Goal: Task Accomplishment & Management: Manage account settings

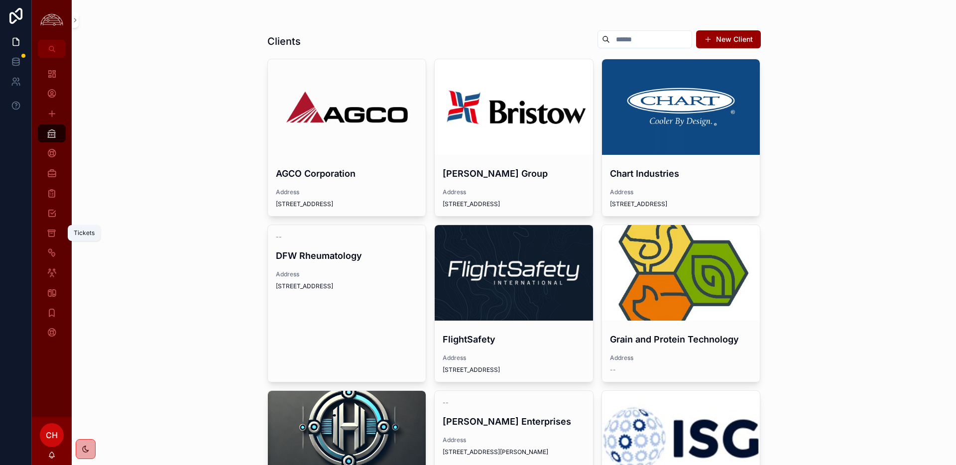
click at [56, 234] on icon "scrollable content" at bounding box center [51, 233] width 9 height 10
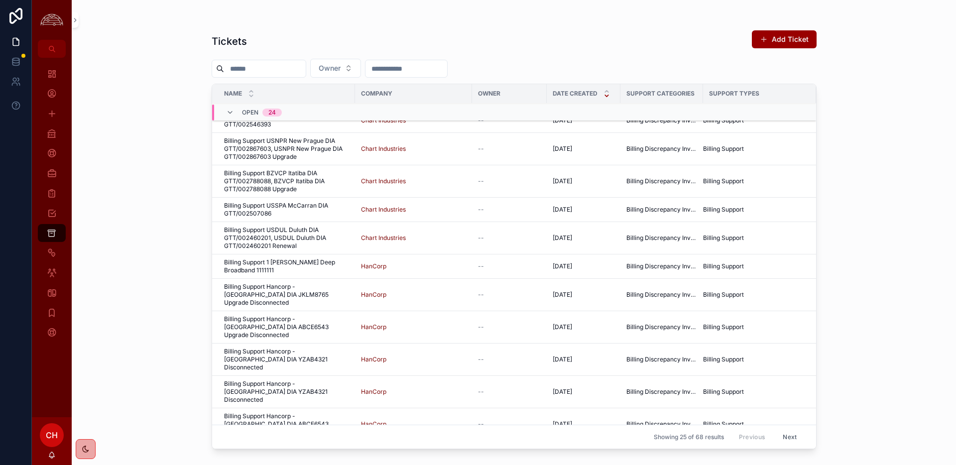
scroll to position [350, 0]
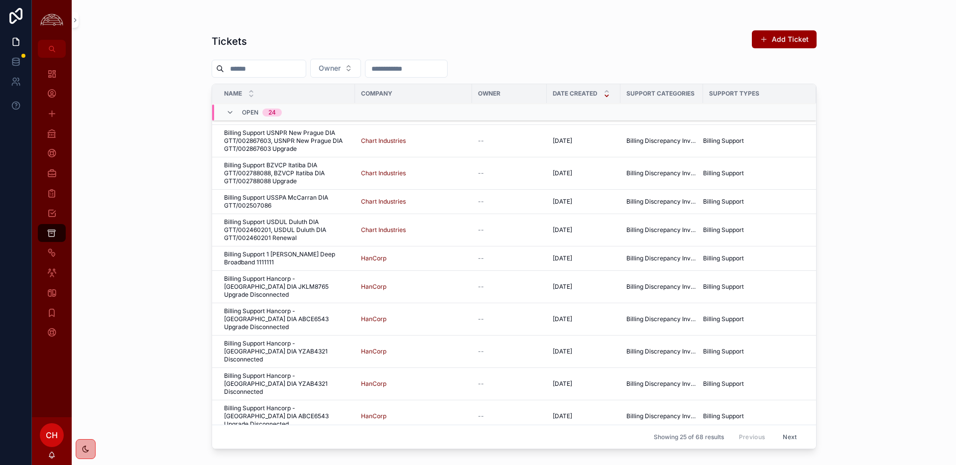
click at [51, 430] on span "CH" at bounding box center [52, 435] width 12 height 12
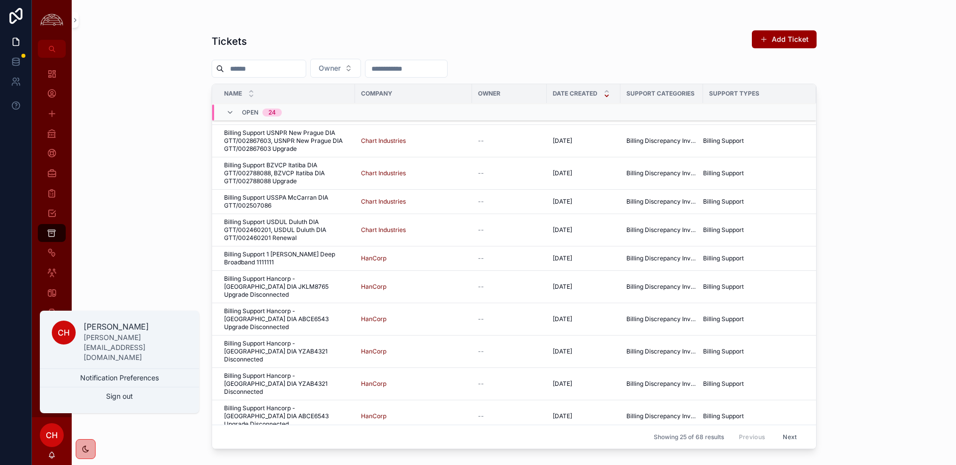
click at [106, 399] on button "Sign out" at bounding box center [119, 396] width 159 height 18
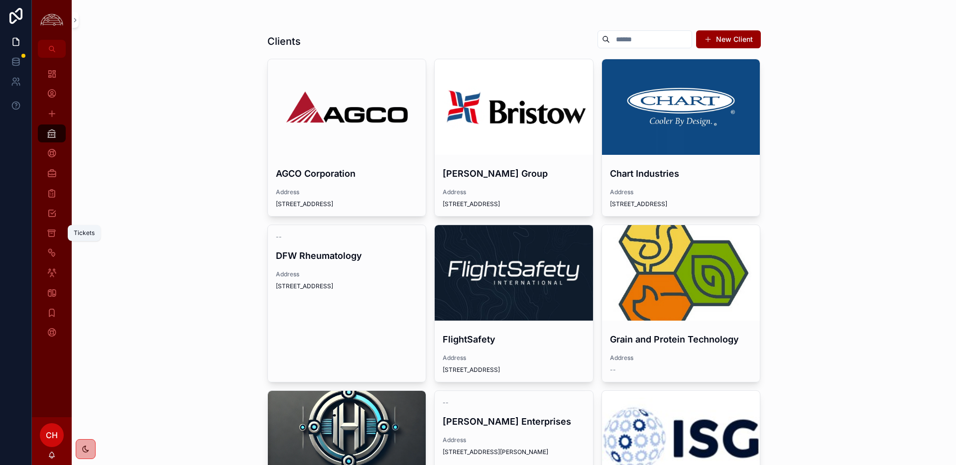
click at [54, 230] on icon "scrollable content" at bounding box center [51, 233] width 9 height 10
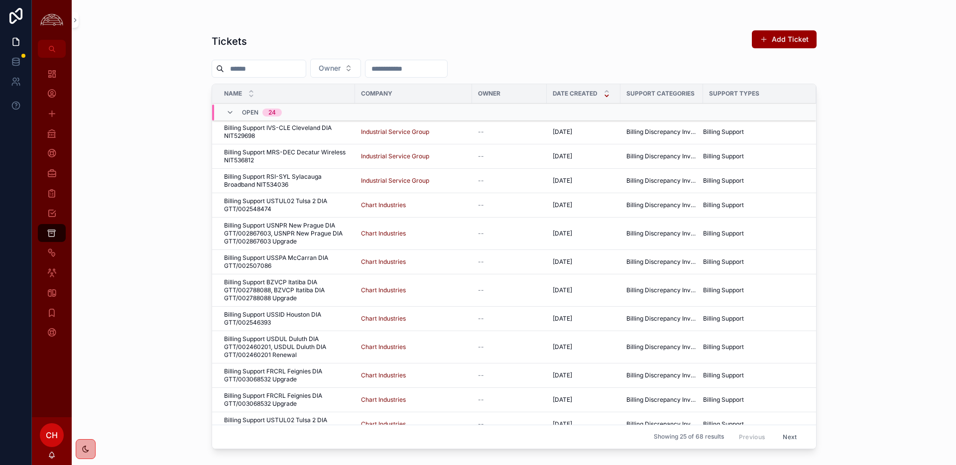
click at [288, 133] on span "Billing Support IVS-CLE Cleveland DIA NIT529698" at bounding box center [286, 132] width 125 height 16
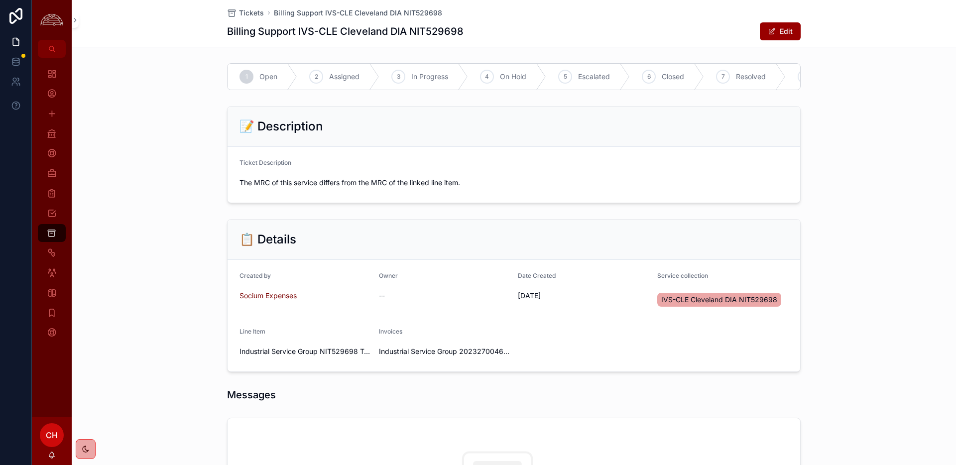
click at [54, 233] on icon "scrollable content" at bounding box center [51, 233] width 9 height 10
click at [48, 233] on icon "scrollable content" at bounding box center [51, 233] width 9 height 10
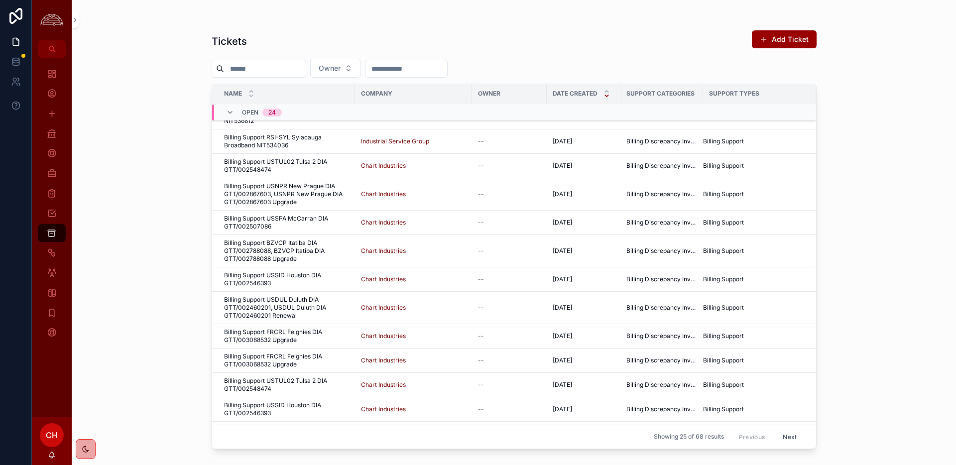
scroll to position [35, 0]
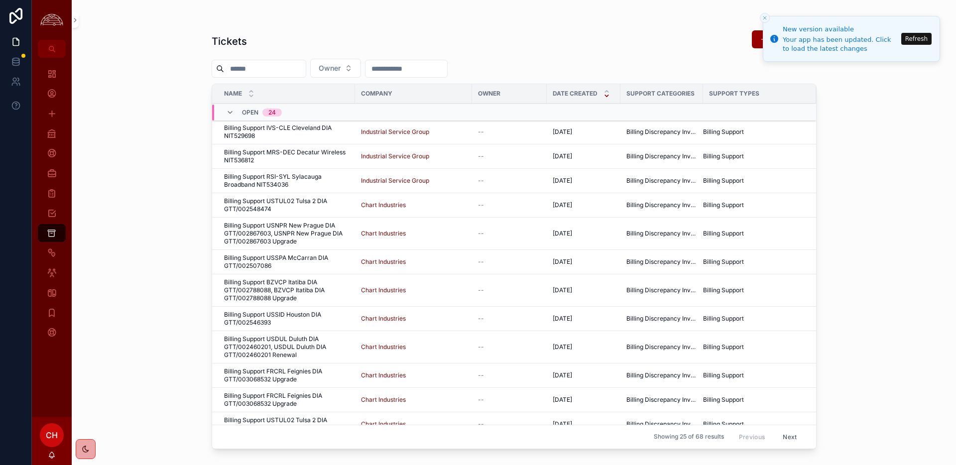
click at [920, 40] on button "Refresh" at bounding box center [916, 39] width 30 height 12
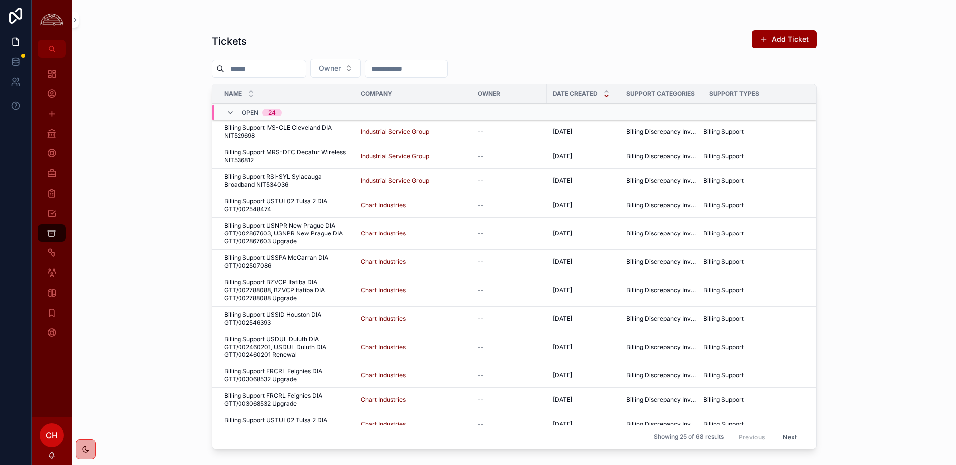
drag, startPoint x: 114, startPoint y: 334, endPoint x: 83, endPoint y: 344, distance: 32.8
click at [113, 335] on div "Tickets Add Ticket Owner Name Company Owner Date Created Support Categories Sup…" at bounding box center [514, 232] width 884 height 465
click at [309, 136] on span "Billing Support IVS-CLE Cleveland DIA NIT529698" at bounding box center [286, 132] width 125 height 16
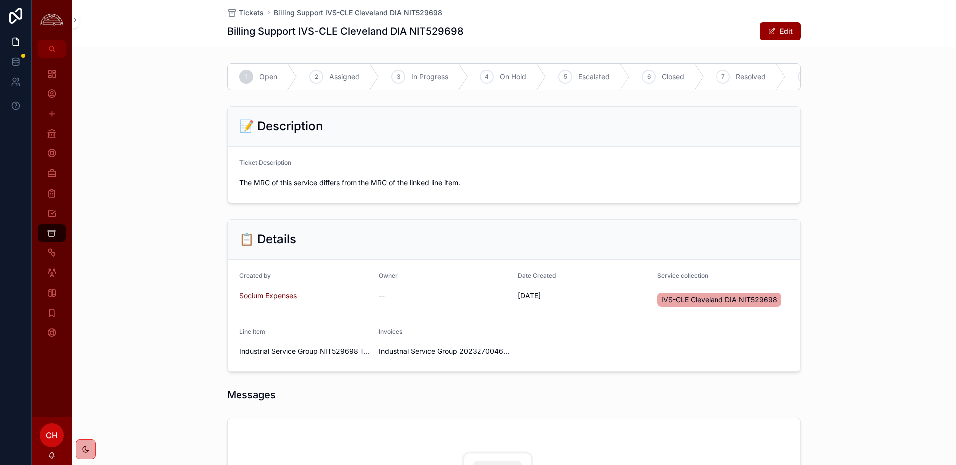
click at [693, 300] on span "IVS-CLE Cleveland DIA NIT529698" at bounding box center [719, 300] width 116 height 10
click at [525, 301] on div "[DATE]" at bounding box center [583, 296] width 131 height 16
click at [48, 312] on icon "scrollable content" at bounding box center [52, 313] width 10 height 10
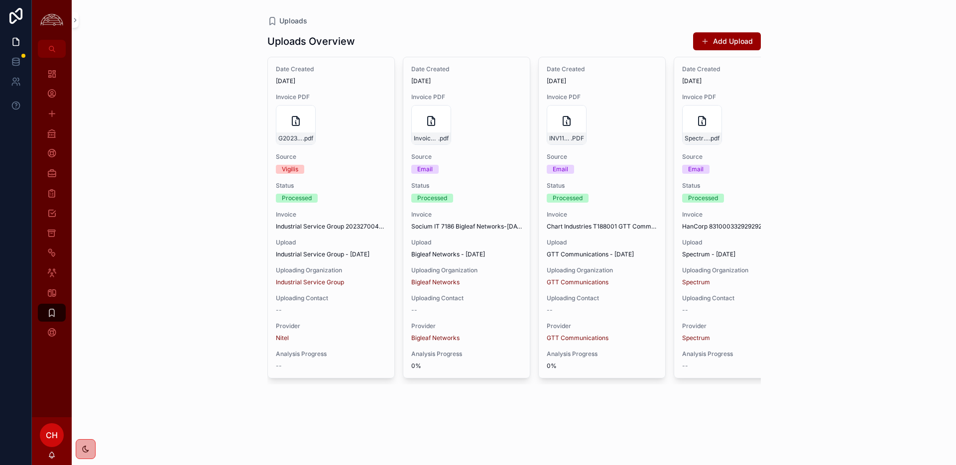
click at [295, 122] on icon "scrollable content" at bounding box center [295, 123] width 1 height 2
